Goal: Use online tool/utility: Utilize a website feature to perform a specific function

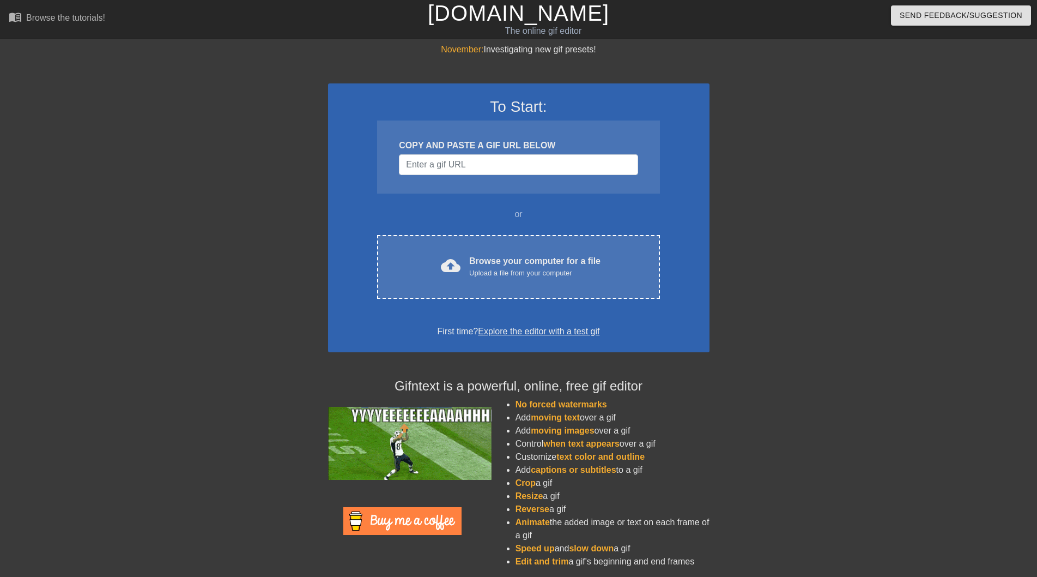
click at [236, 203] on div at bounding box center [233, 206] width 163 height 327
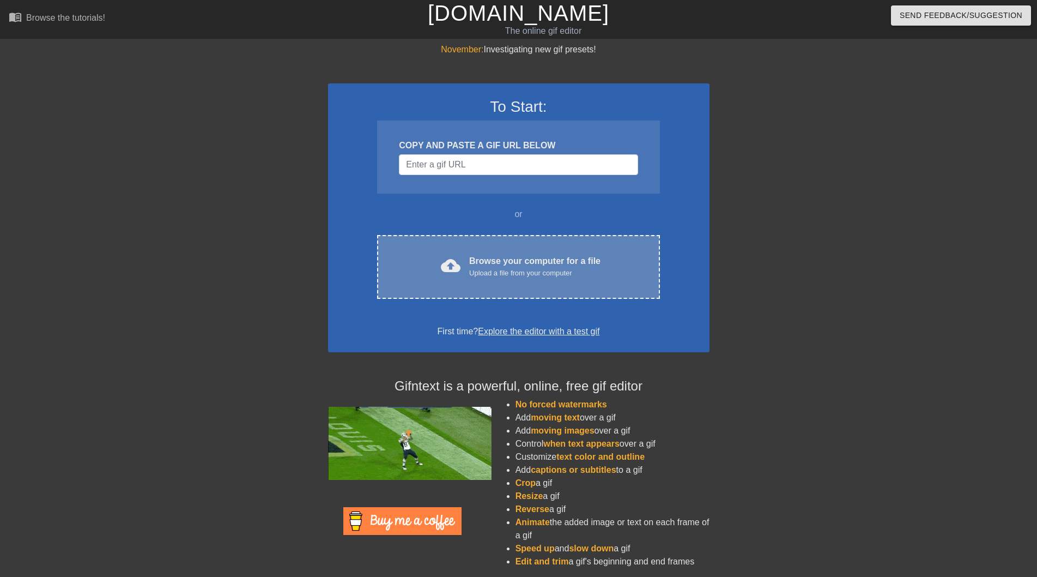
click at [514, 266] on div "Browse your computer for a file Upload a file from your computer" at bounding box center [534, 267] width 131 height 24
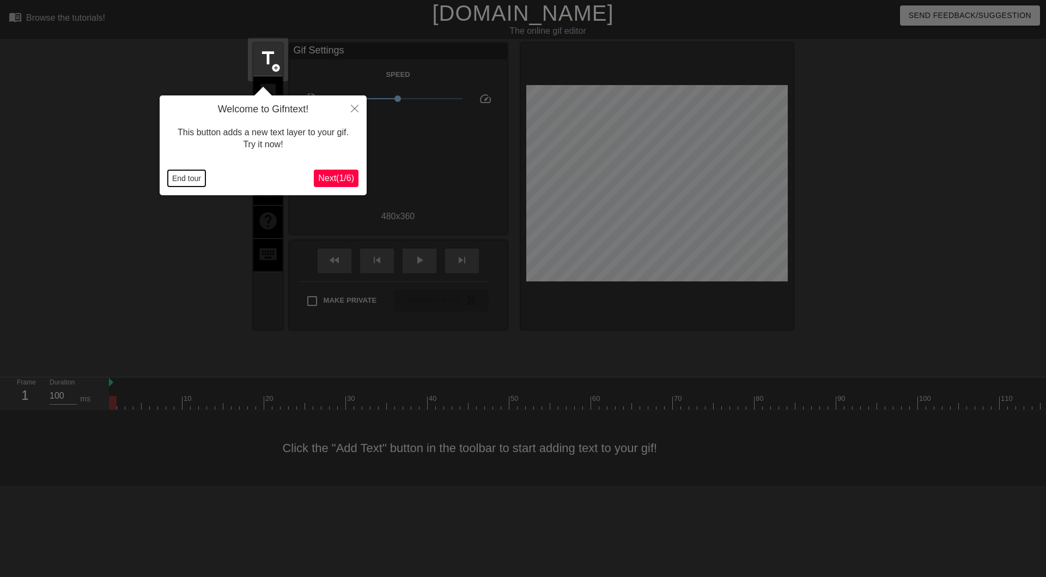
click at [172, 178] on button "End tour" at bounding box center [187, 178] width 38 height 16
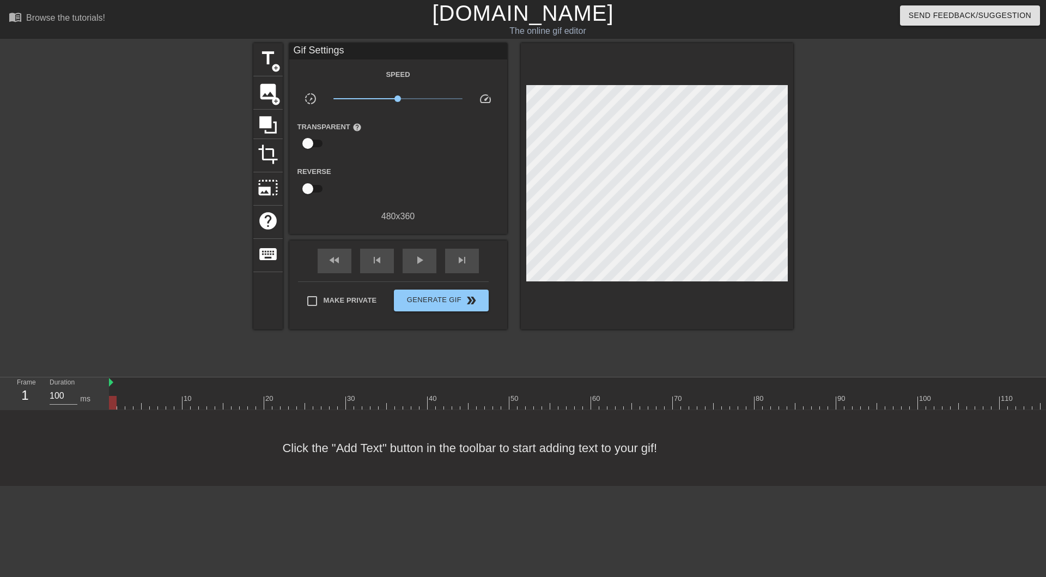
click at [313, 186] on input "checkbox" at bounding box center [308, 188] width 62 height 21
click at [313, 186] on input "checkbox" at bounding box center [318, 188] width 62 height 21
checkbox input "false"
click at [306, 138] on input "checkbox" at bounding box center [308, 143] width 62 height 21
checkbox input "true"
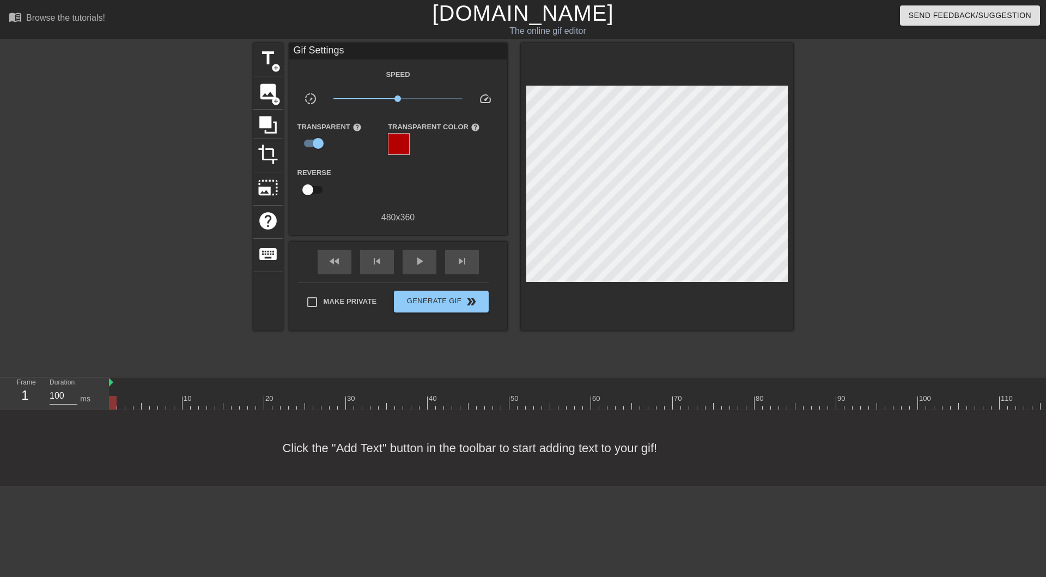
click at [404, 130] on label "Transparent Color help" at bounding box center [434, 127] width 92 height 11
click at [402, 141] on div at bounding box center [399, 144] width 22 height 22
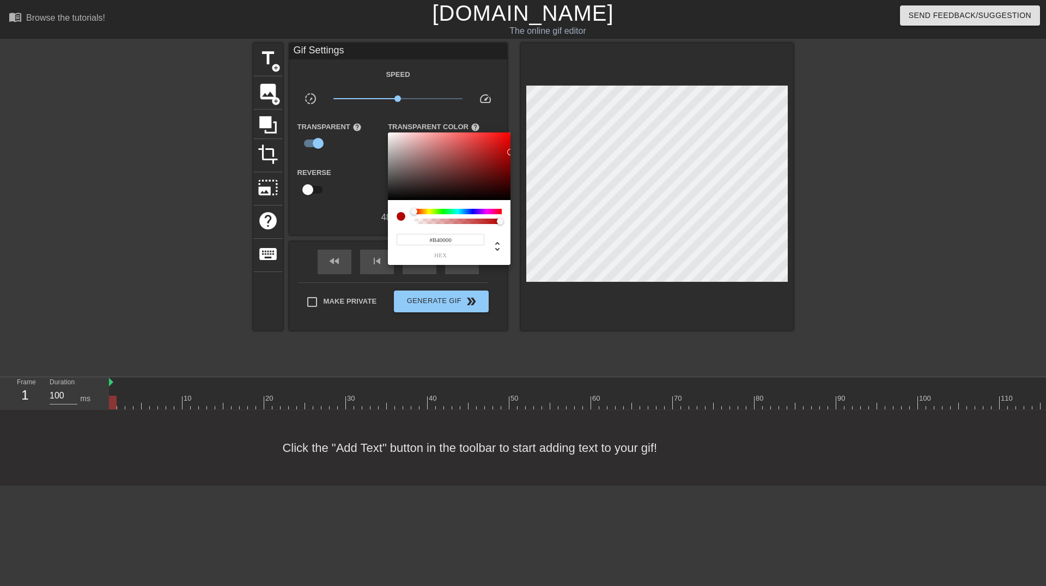
type input "180"
type input "0"
drag, startPoint x: 500, startPoint y: 221, endPoint x: 361, endPoint y: 239, distance: 140.7
click at [388, 239] on div "180 r 0 g 0 b 0 a" at bounding box center [449, 198] width 123 height 132
click at [354, 159] on div at bounding box center [523, 293] width 1046 height 586
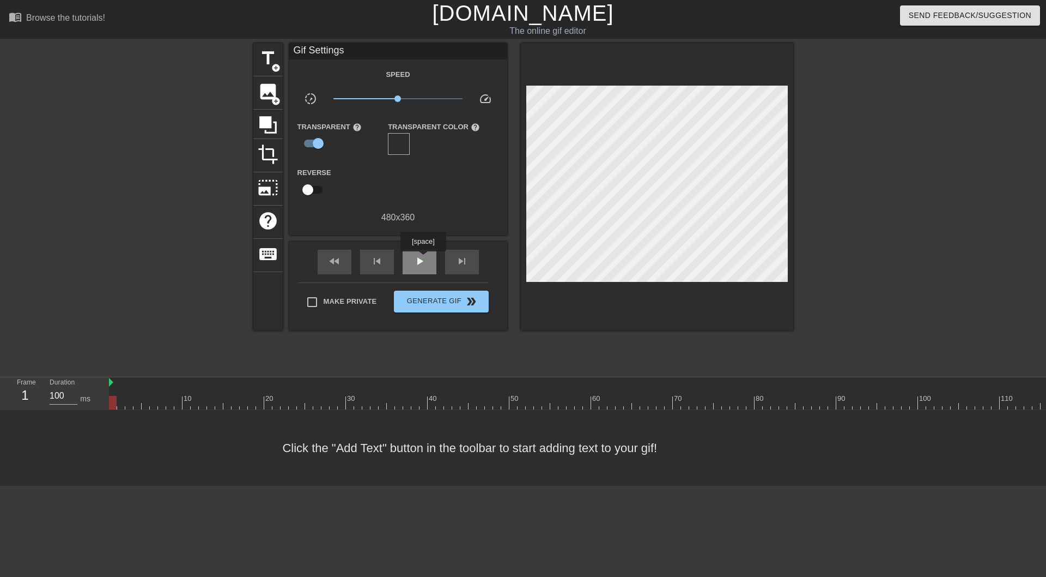
click at [423, 259] on span "play_arrow" at bounding box center [419, 261] width 13 height 13
click at [307, 144] on input "checkbox" at bounding box center [318, 143] width 62 height 21
click at [307, 144] on input "checkbox" at bounding box center [308, 143] width 62 height 21
checkbox input "true"
drag, startPoint x: 378, startPoint y: 227, endPoint x: 468, endPoint y: 221, distance: 90.2
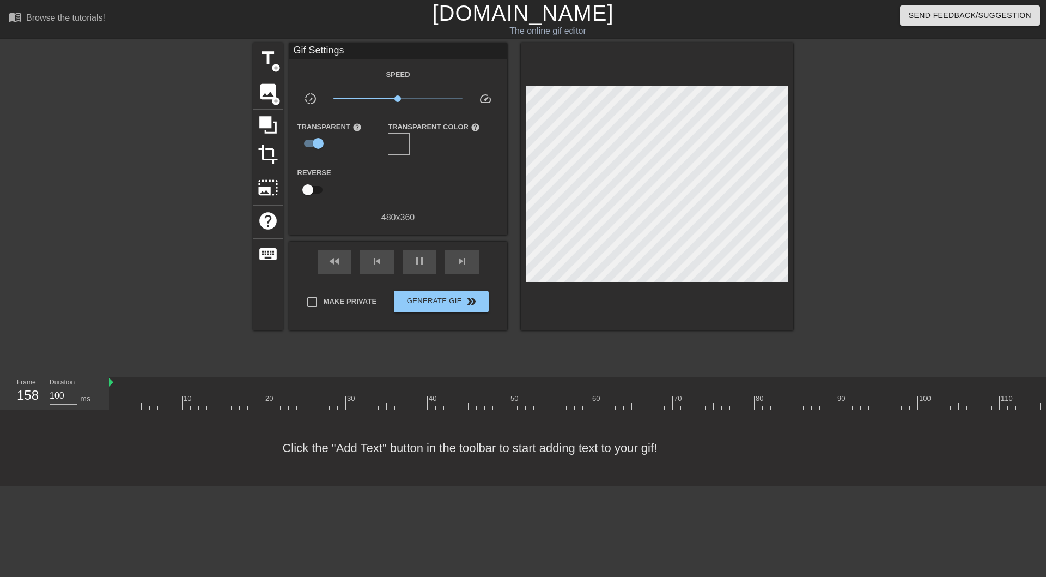
click at [468, 221] on div "Gif Settings Speed slow_motion_video x1.00 speed Transparent help Transparent C…" at bounding box center [398, 139] width 218 height 192
drag, startPoint x: 53, startPoint y: 396, endPoint x: 100, endPoint y: 399, distance: 47.0
click at [77, 399] on input "100" at bounding box center [64, 395] width 28 height 17
click at [33, 399] on div "201" at bounding box center [25, 395] width 16 height 20
drag, startPoint x: 47, startPoint y: 396, endPoint x: 72, endPoint y: 397, distance: 24.6
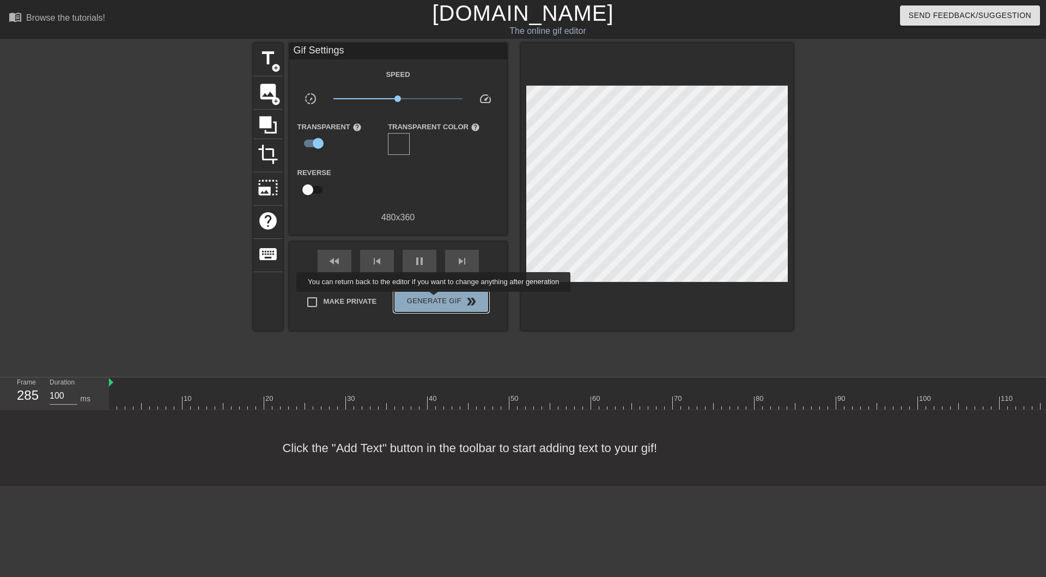
click at [437, 299] on span "Generate Gif double_arrow" at bounding box center [441, 301] width 86 height 13
